Goal: Transaction & Acquisition: Purchase product/service

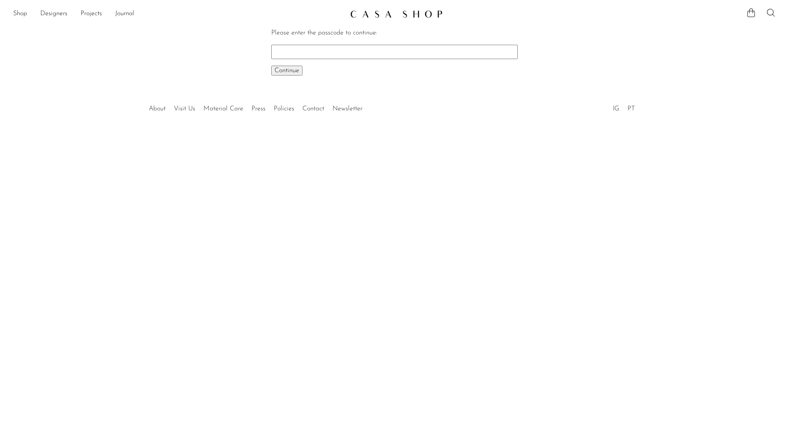
click at [288, 53] on input "Please enter the passcode to continue:" at bounding box center [394, 52] width 246 height 14
type input "e"
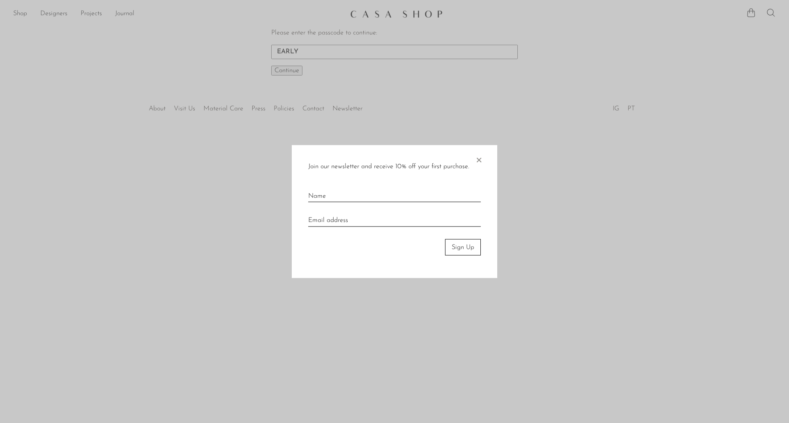
type input "EARLY"
click at [480, 158] on span "×" at bounding box center [478, 158] width 8 height 26
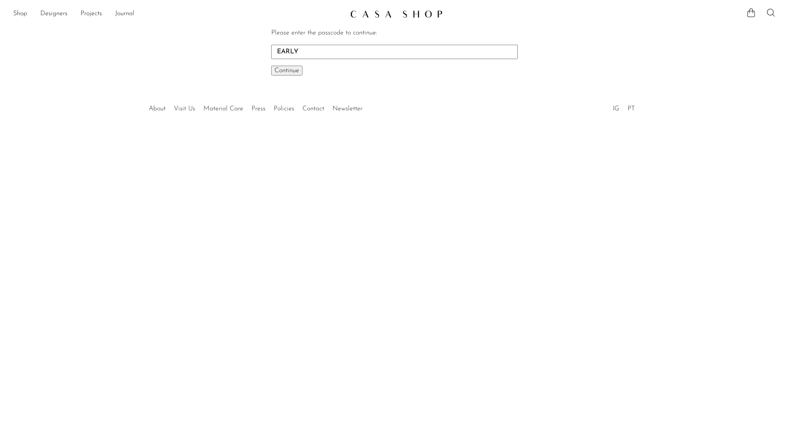
click at [293, 69] on span "Continue" at bounding box center [286, 70] width 25 height 7
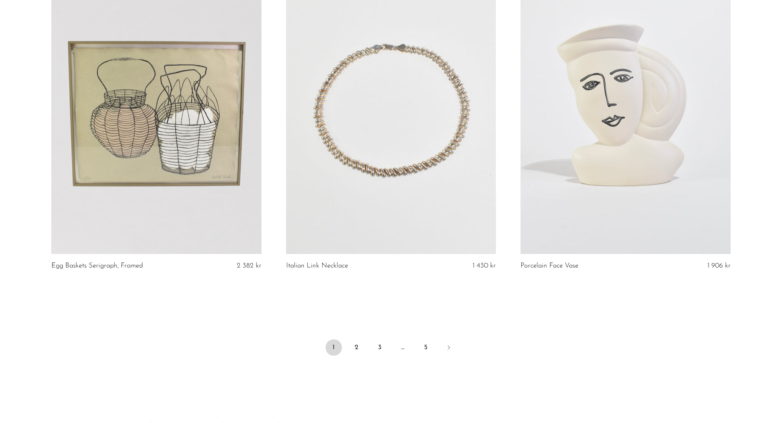
scroll to position [3808, 0]
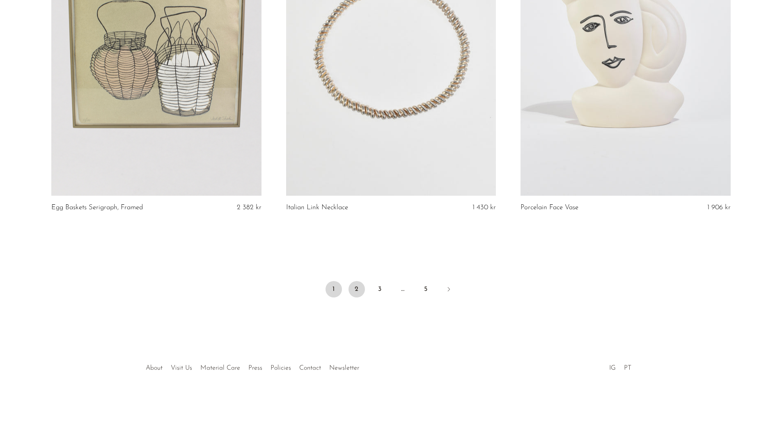
click at [357, 286] on link "2" at bounding box center [357, 289] width 16 height 16
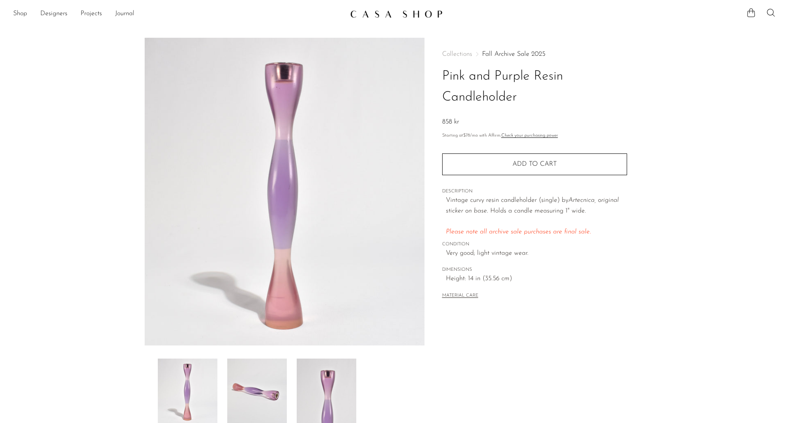
click at [242, 398] on img at bounding box center [257, 392] width 60 height 66
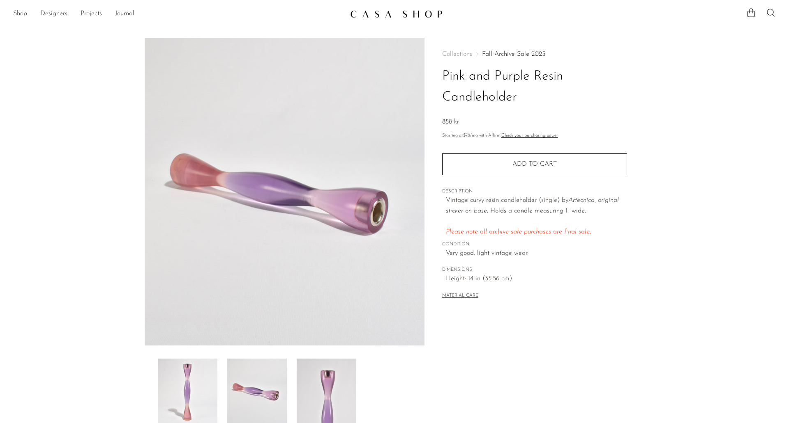
click at [280, 391] on img at bounding box center [257, 392] width 60 height 66
click at [310, 391] on img at bounding box center [327, 392] width 60 height 66
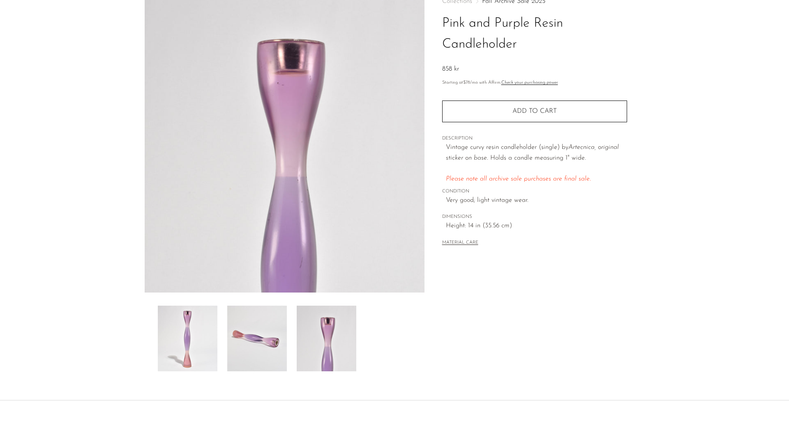
scroll to position [54, 0]
click at [176, 322] on img at bounding box center [188, 338] width 60 height 66
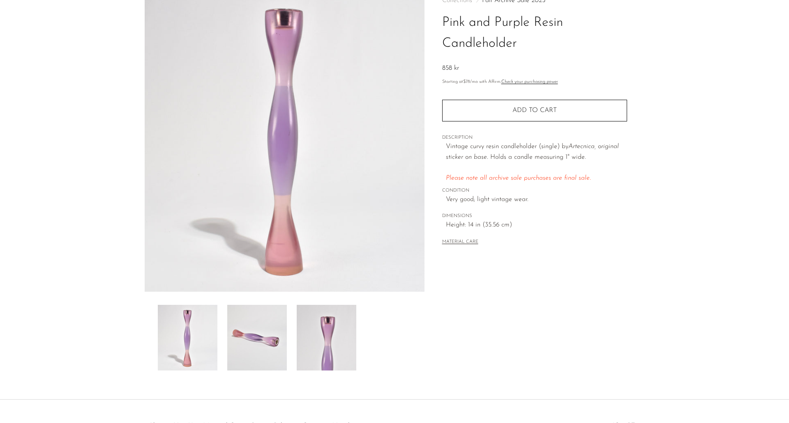
click at [233, 341] on img at bounding box center [257, 338] width 60 height 66
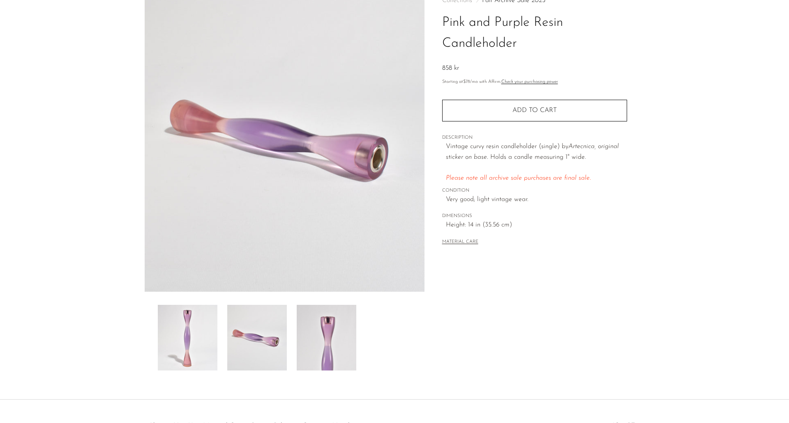
click at [302, 344] on img at bounding box center [327, 338] width 60 height 66
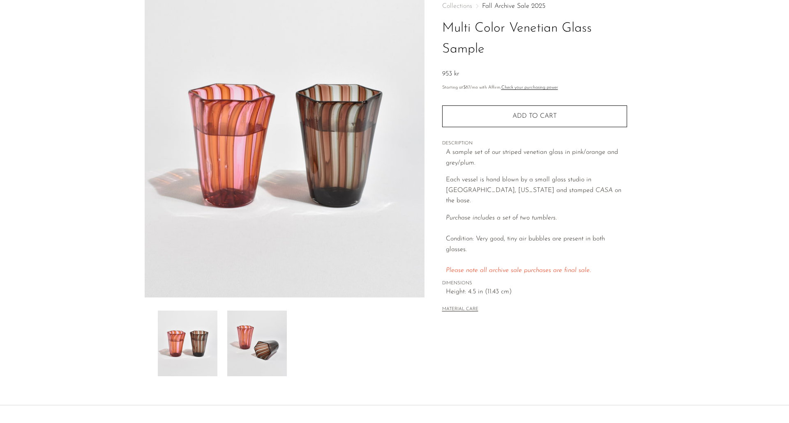
scroll to position [55, 0]
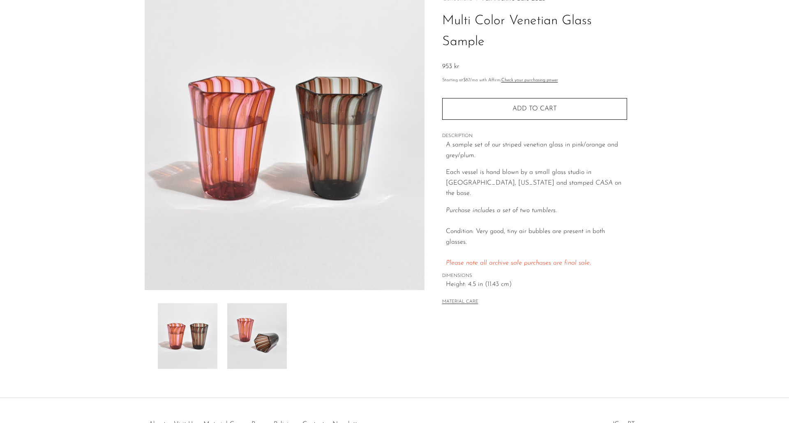
click at [276, 324] on img at bounding box center [257, 337] width 60 height 66
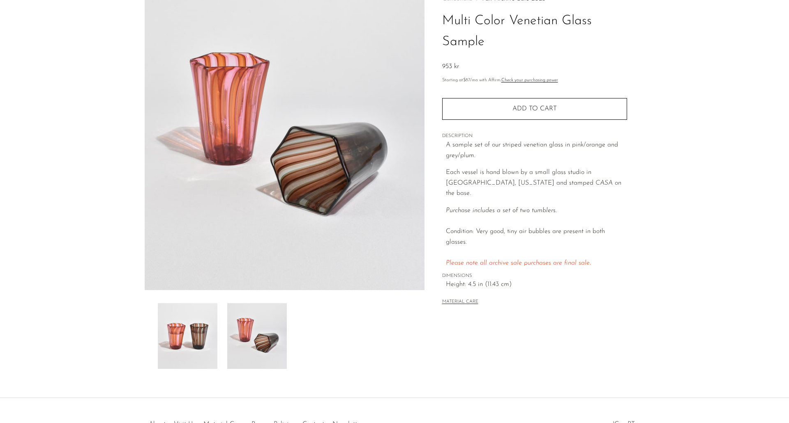
click at [207, 329] on img at bounding box center [188, 337] width 60 height 66
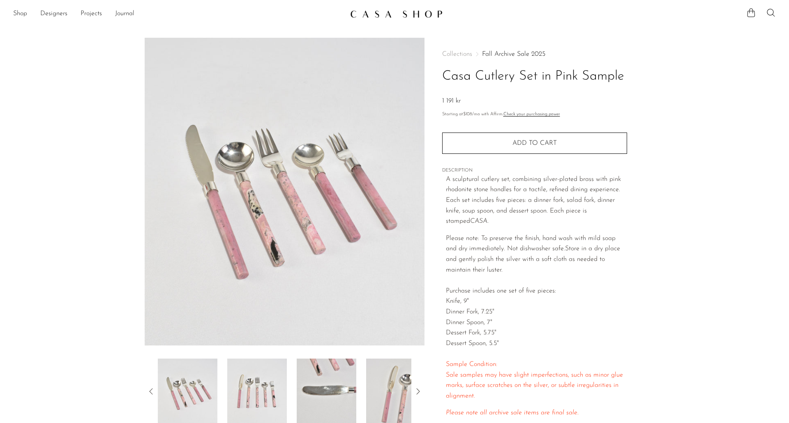
click at [334, 147] on img at bounding box center [285, 192] width 280 height 308
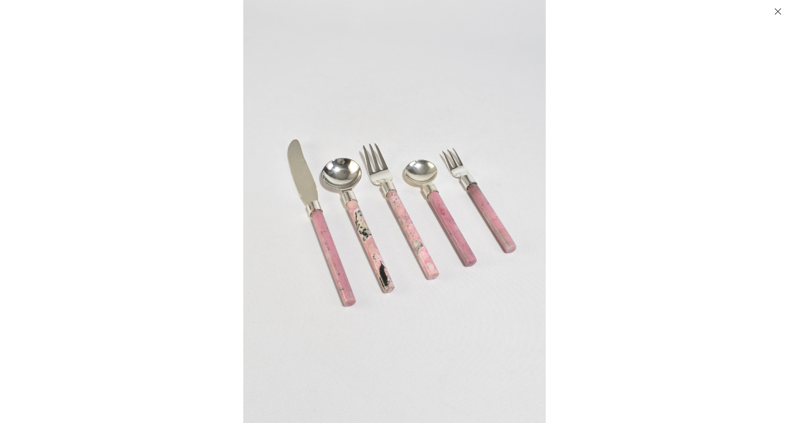
click at [783, 4] on div at bounding box center [394, 9] width 789 height 18
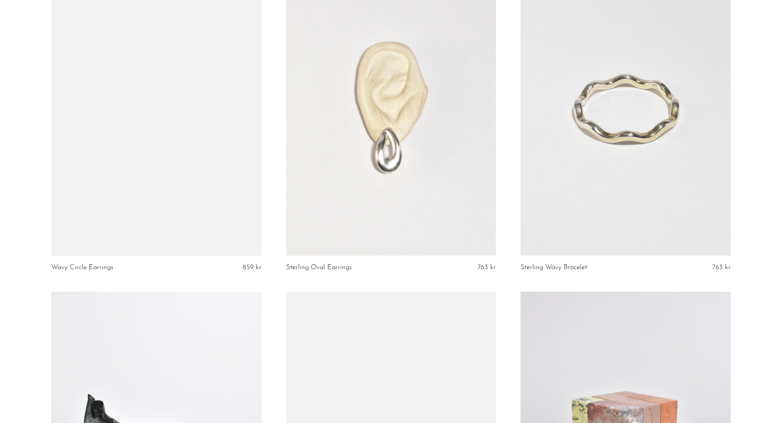
scroll to position [1442, 0]
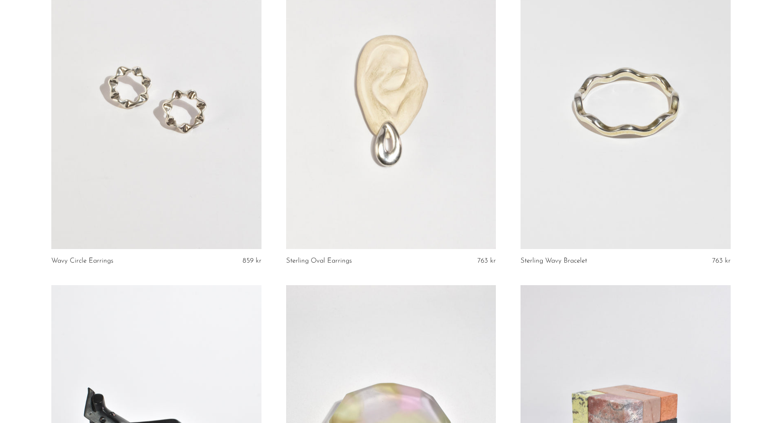
drag, startPoint x: 513, startPoint y: 103, endPoint x: 564, endPoint y: 83, distance: 53.9
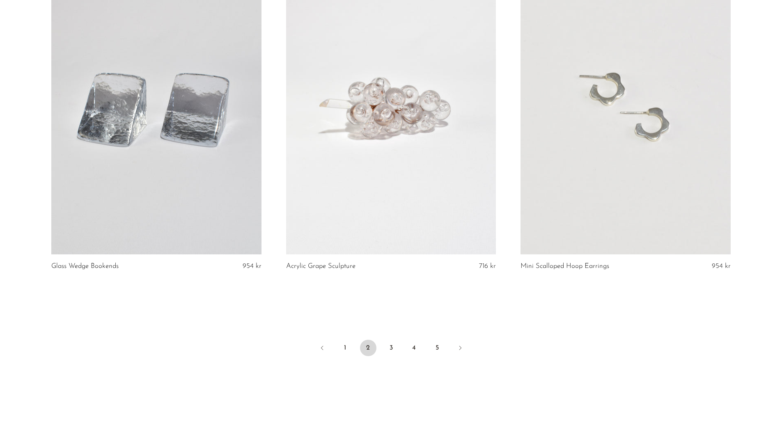
scroll to position [3751, 0]
click at [387, 352] on link "3" at bounding box center [391, 346] width 16 height 16
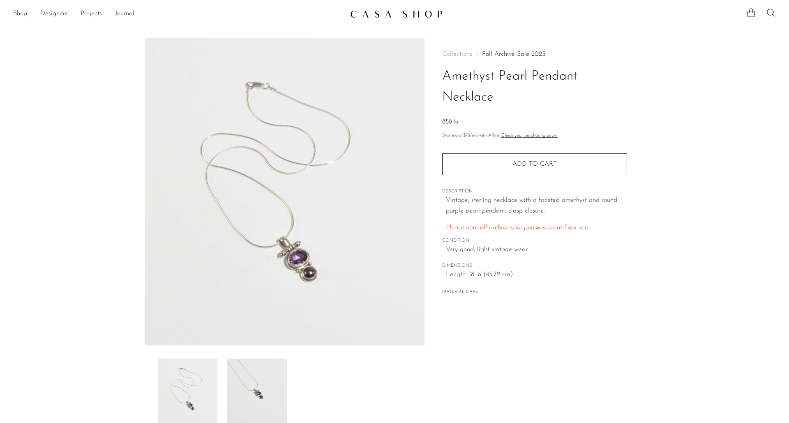
click at [279, 382] on img at bounding box center [257, 392] width 60 height 66
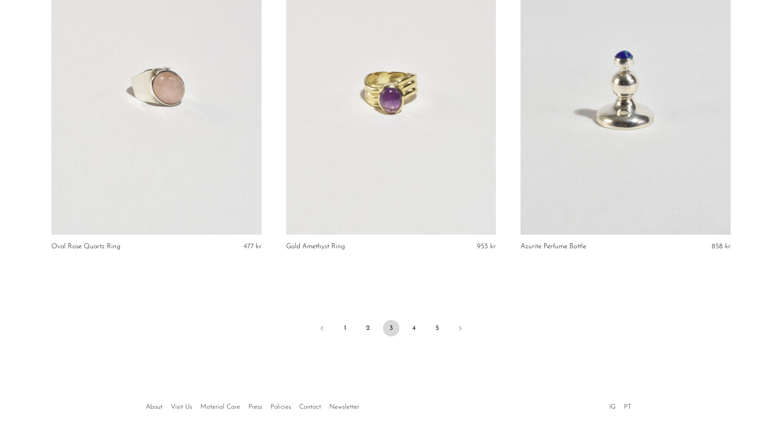
scroll to position [3808, 0]
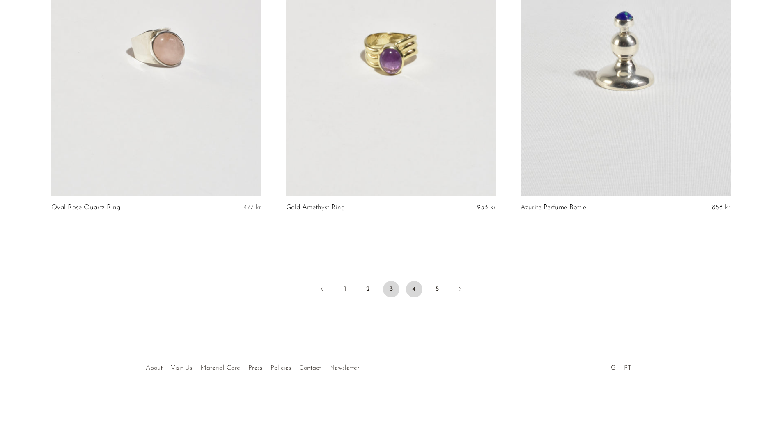
click at [410, 286] on link "4" at bounding box center [414, 289] width 16 height 16
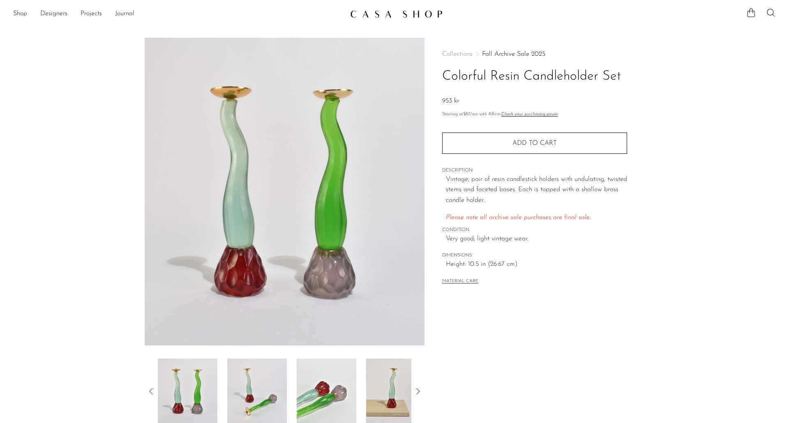
click at [396, 395] on img at bounding box center [396, 392] width 60 height 66
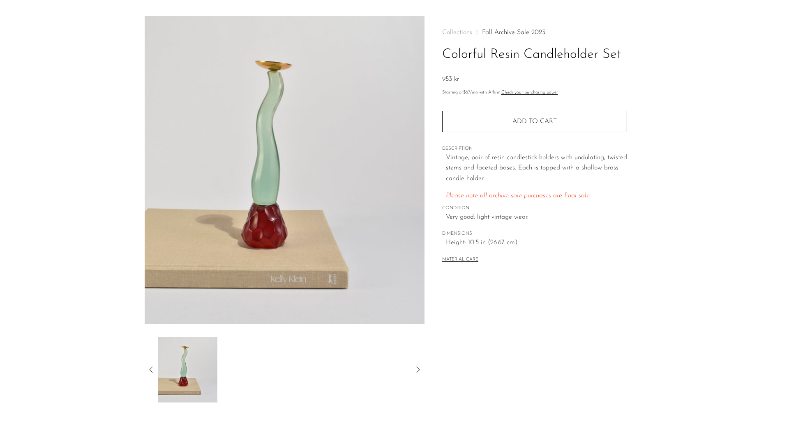
scroll to position [23, 0]
click at [156, 366] on div at bounding box center [285, 369] width 280 height 66
click at [150, 368] on icon at bounding box center [151, 369] width 10 height 10
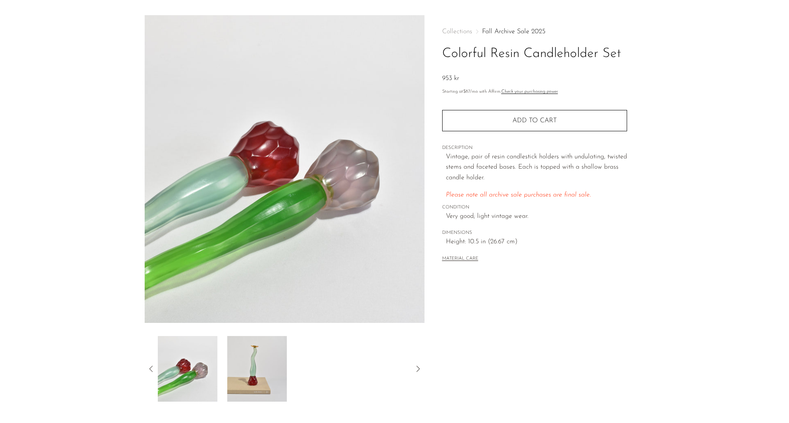
click at [151, 365] on icon at bounding box center [151, 369] width 10 height 10
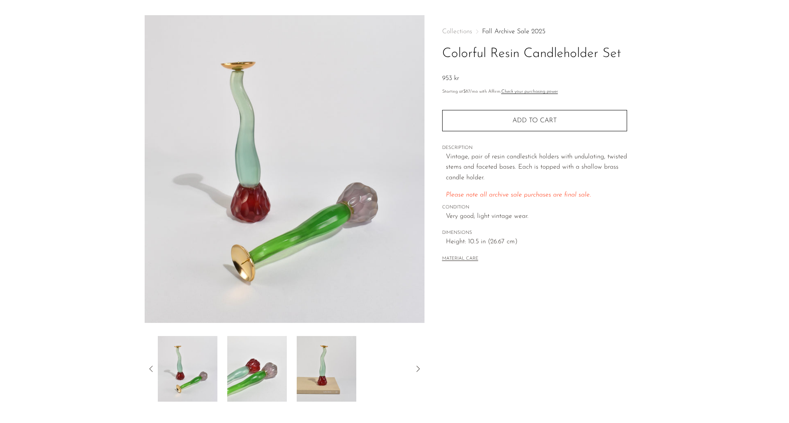
click at [151, 365] on icon at bounding box center [151, 369] width 10 height 10
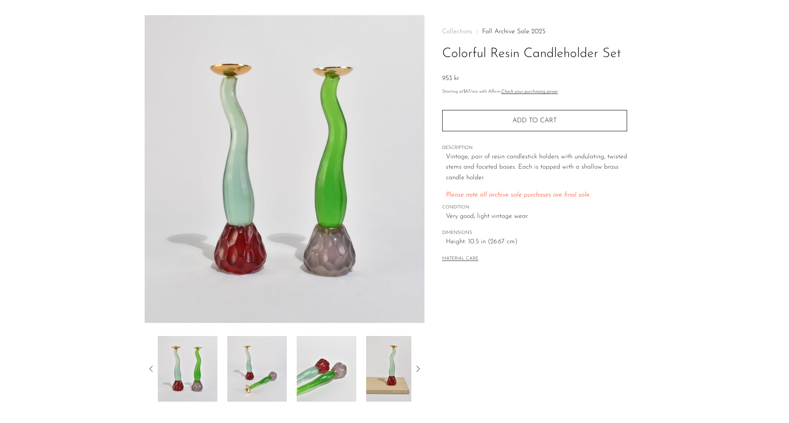
click at [151, 365] on icon at bounding box center [151, 369] width 10 height 10
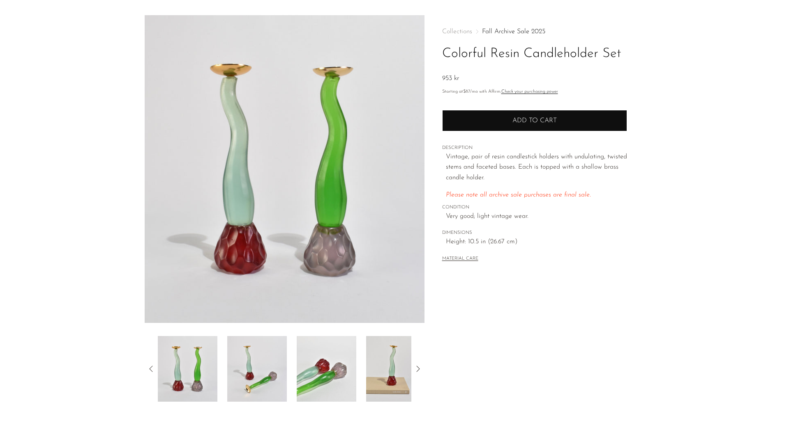
click at [515, 128] on button "Add to cart" at bounding box center [534, 120] width 185 height 21
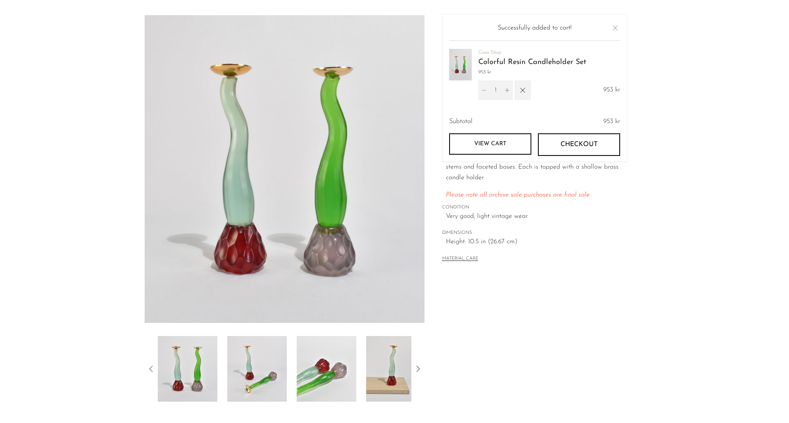
click at [593, 145] on span "Checkout" at bounding box center [578, 145] width 37 height 8
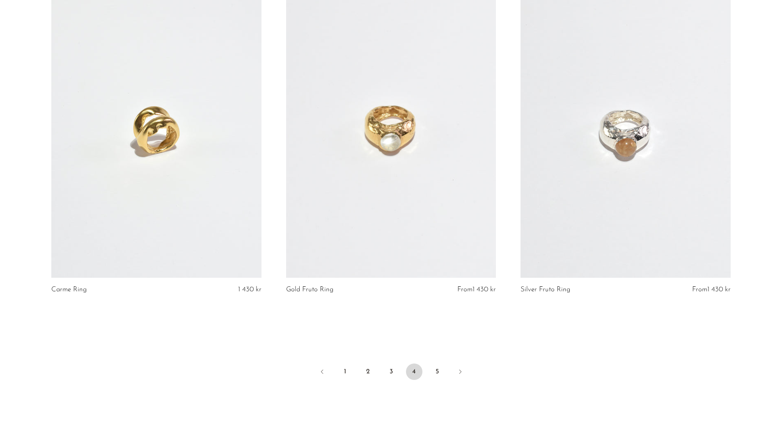
scroll to position [3735, 0]
click at [436, 364] on link "5" at bounding box center [437, 371] width 16 height 16
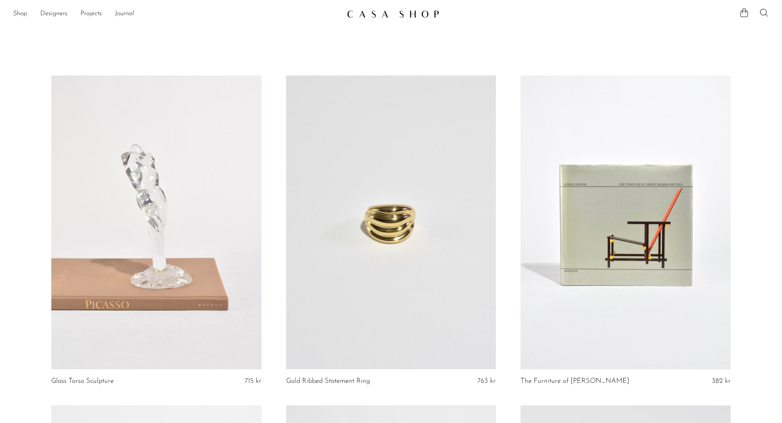
click at [761, 11] on icon at bounding box center [764, 13] width 10 height 10
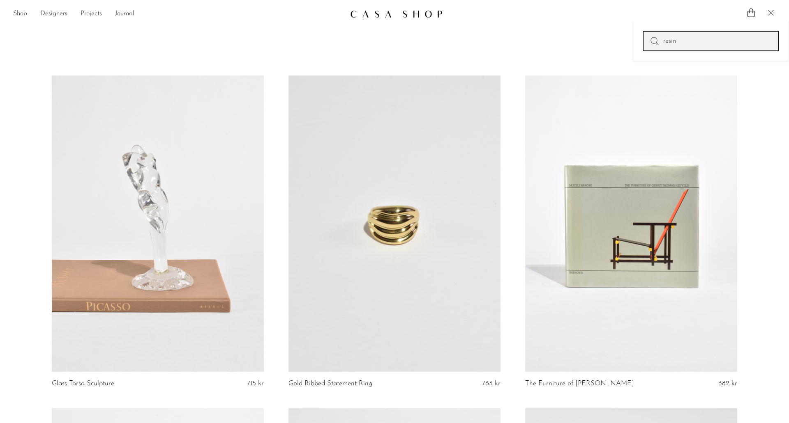
type input "resin"
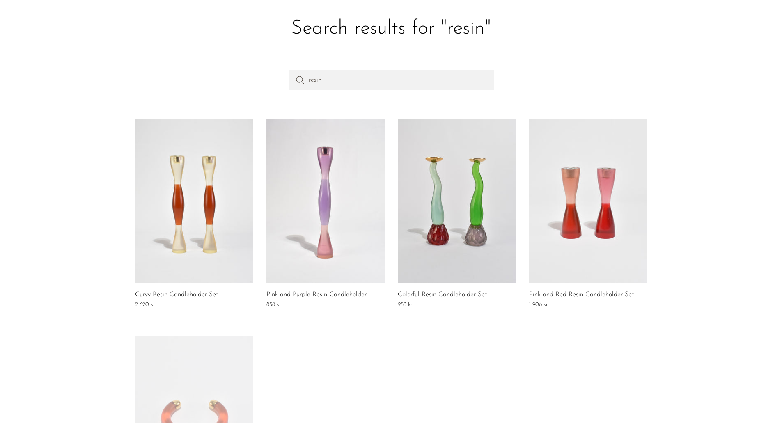
scroll to position [35, 0]
click at [570, 215] on link at bounding box center [588, 201] width 118 height 164
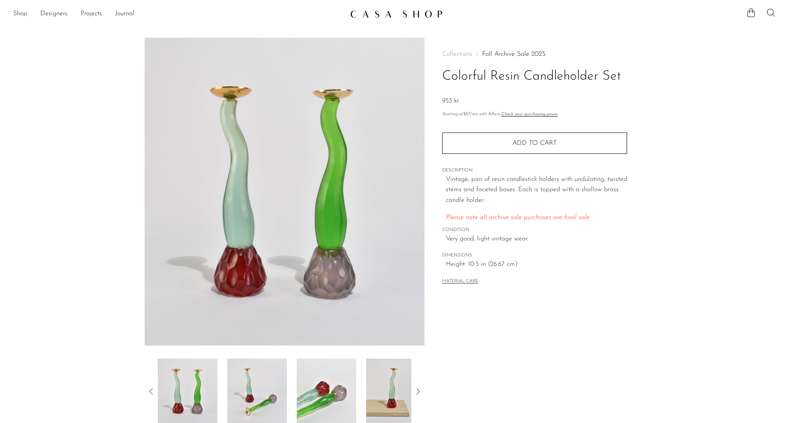
scroll to position [23, 0]
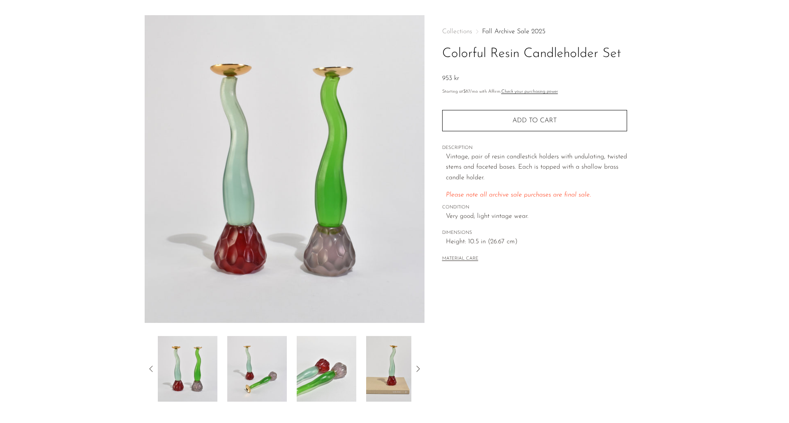
click at [312, 376] on img at bounding box center [327, 369] width 60 height 66
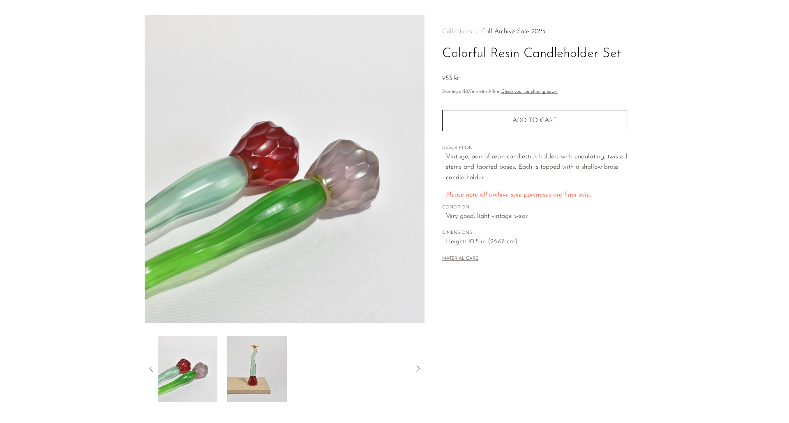
click at [161, 381] on img at bounding box center [188, 369] width 60 height 66
click at [235, 372] on img at bounding box center [257, 369] width 60 height 66
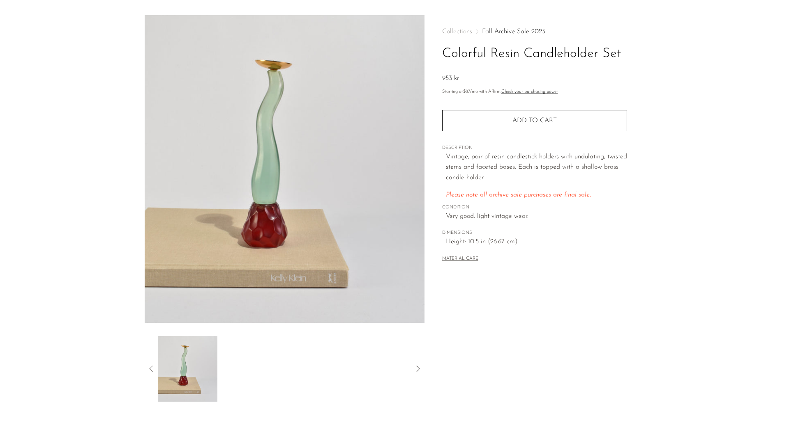
scroll to position [26, 0]
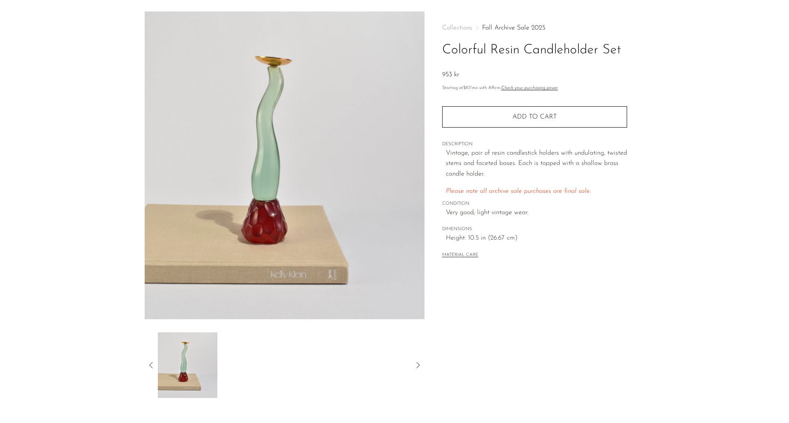
click at [150, 363] on icon at bounding box center [151, 366] width 10 height 10
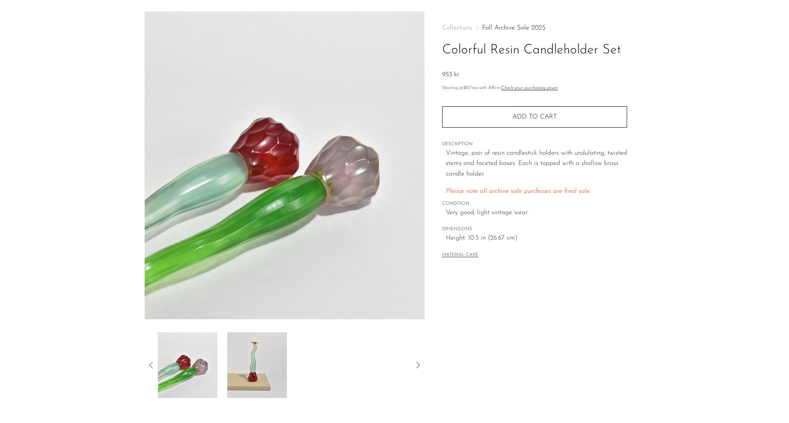
click at [150, 363] on icon at bounding box center [151, 366] width 10 height 10
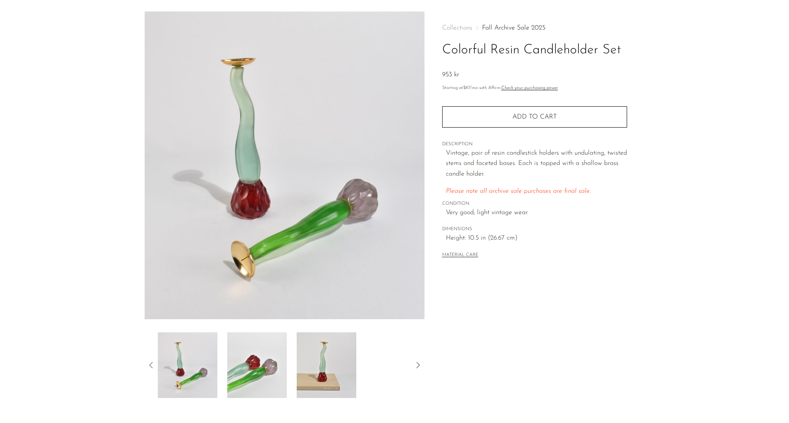
click at [150, 363] on icon at bounding box center [151, 366] width 10 height 10
